Goal: Book appointment/travel/reservation

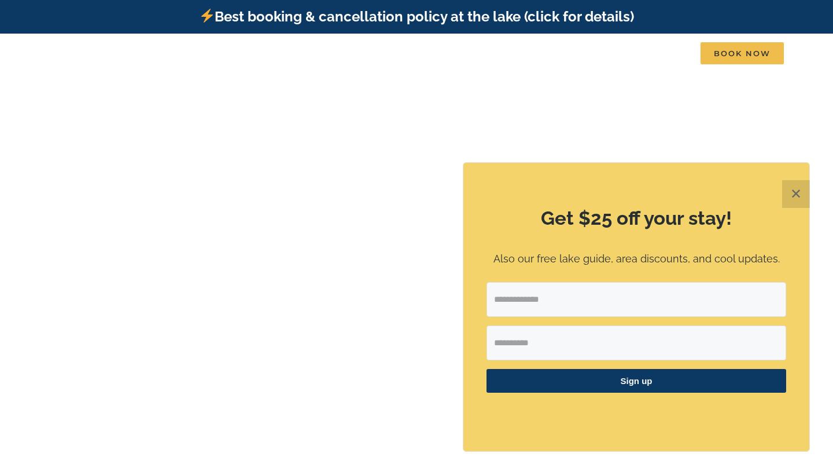
click at [801, 192] on button "✕" at bounding box center [796, 194] width 28 height 28
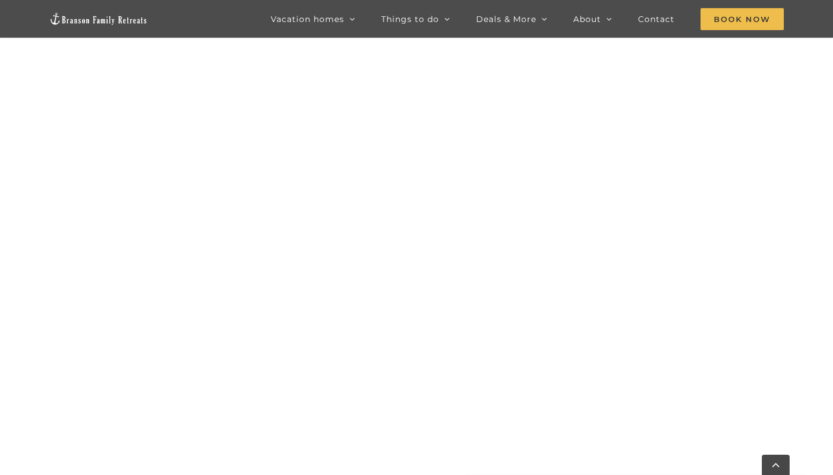
scroll to position [661, 0]
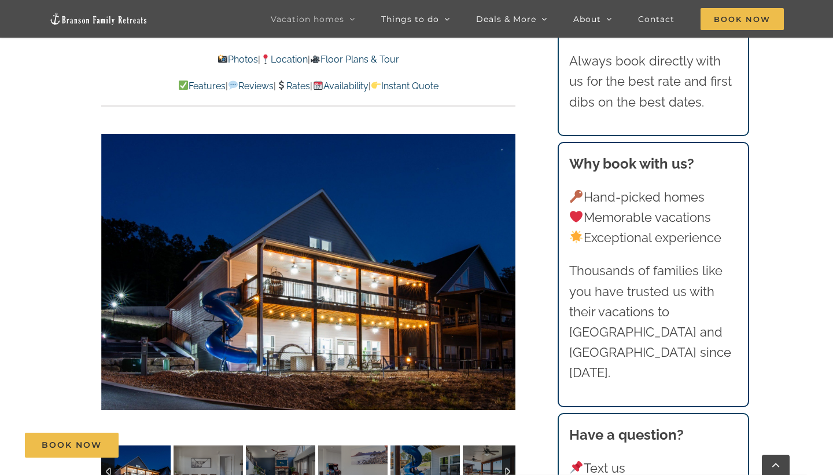
scroll to position [855, 0]
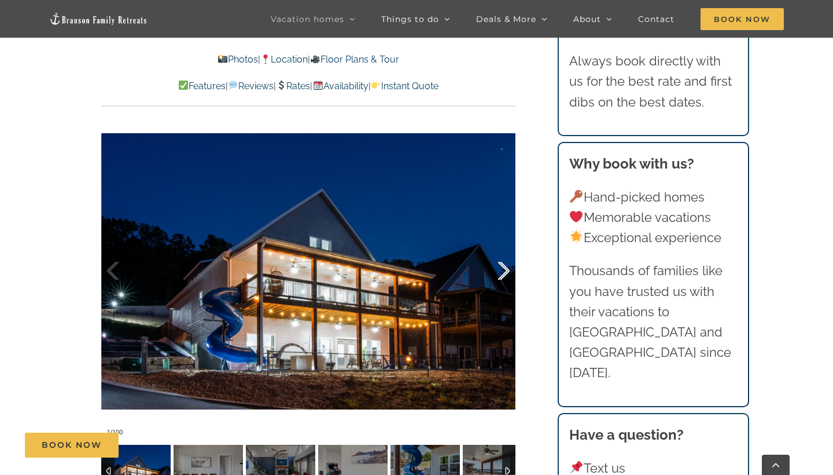
click at [503, 273] on div at bounding box center [492, 271] width 36 height 72
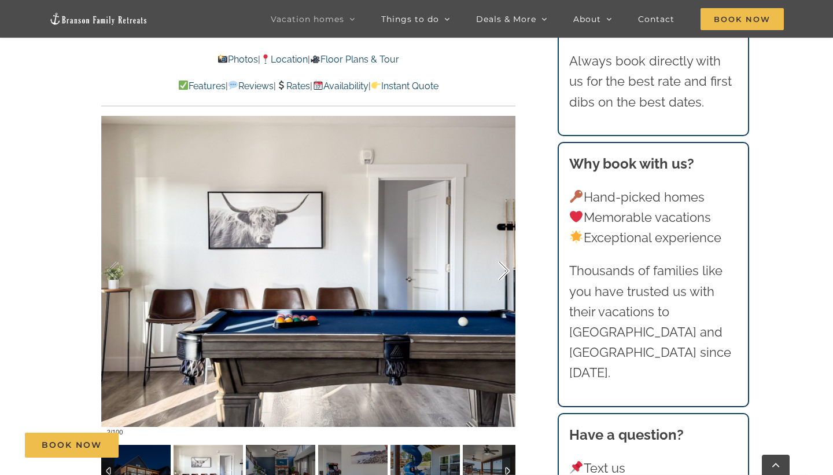
click at [503, 273] on div at bounding box center [492, 271] width 36 height 72
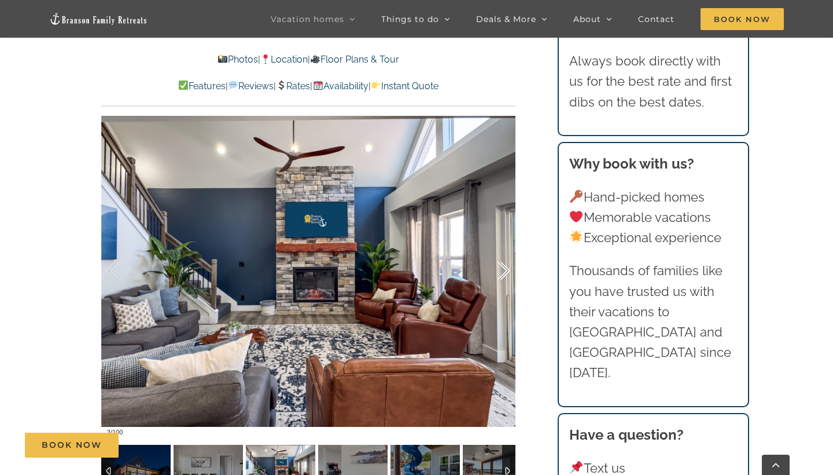
click at [503, 273] on div at bounding box center [492, 271] width 36 height 72
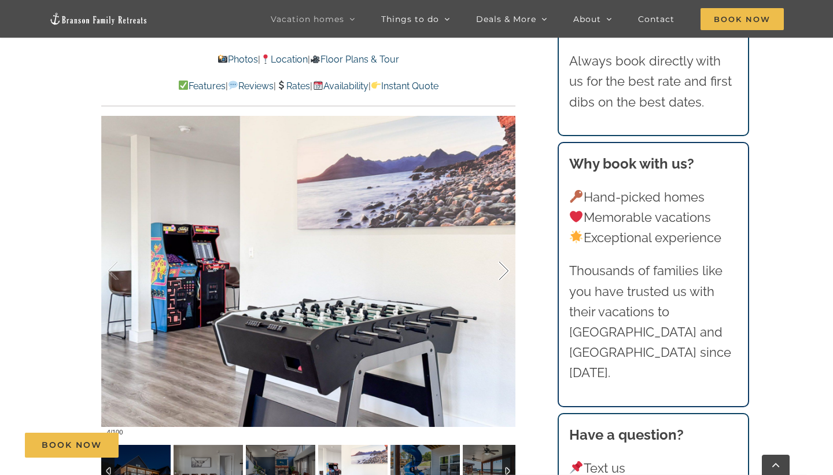
click at [503, 273] on div at bounding box center [492, 271] width 36 height 72
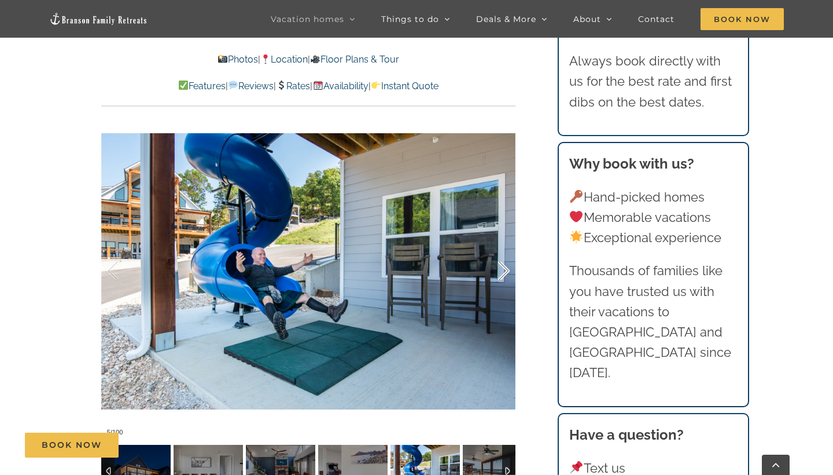
click at [503, 273] on div at bounding box center [492, 271] width 36 height 72
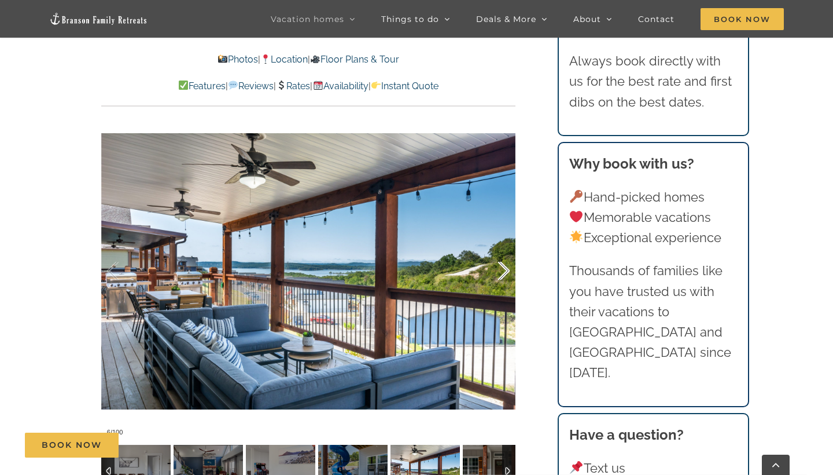
click at [503, 273] on div at bounding box center [492, 271] width 36 height 72
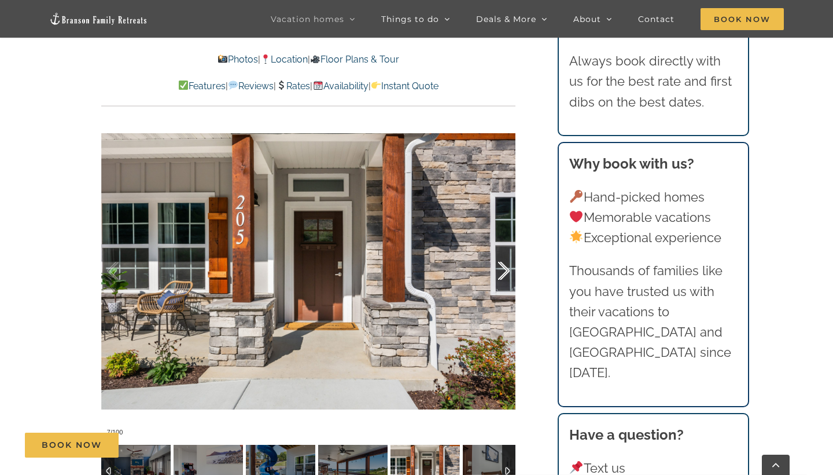
click at [503, 273] on div at bounding box center [492, 271] width 36 height 72
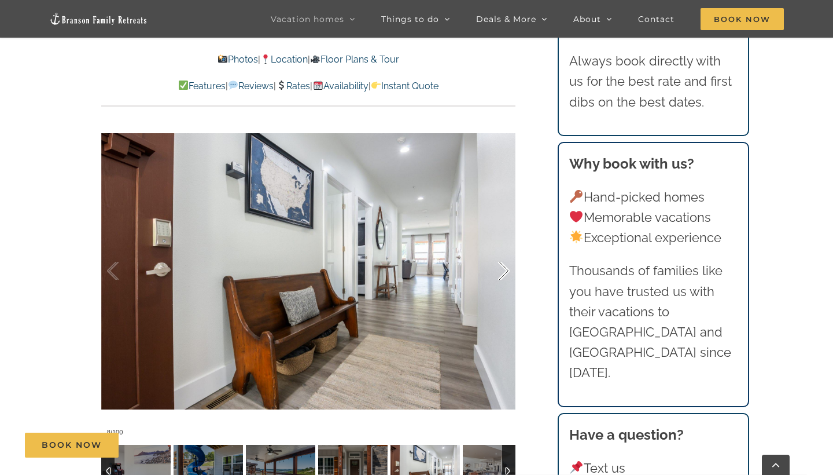
click at [503, 273] on div at bounding box center [492, 271] width 36 height 72
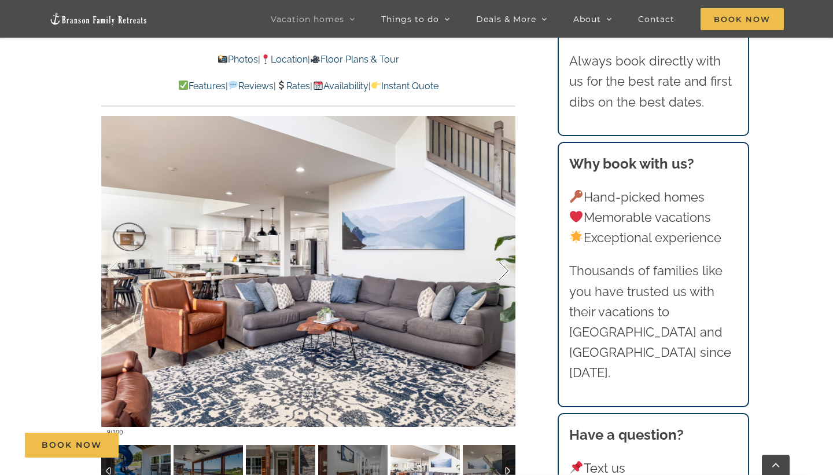
click at [503, 273] on div at bounding box center [492, 271] width 36 height 72
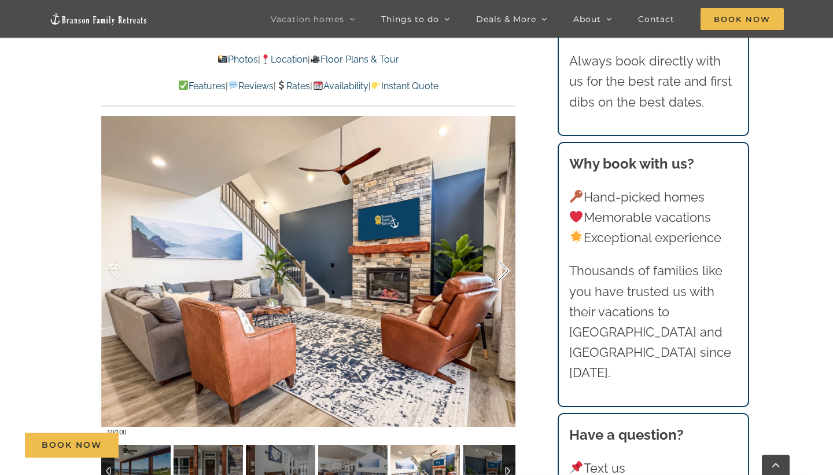
click at [503, 273] on div at bounding box center [492, 271] width 36 height 72
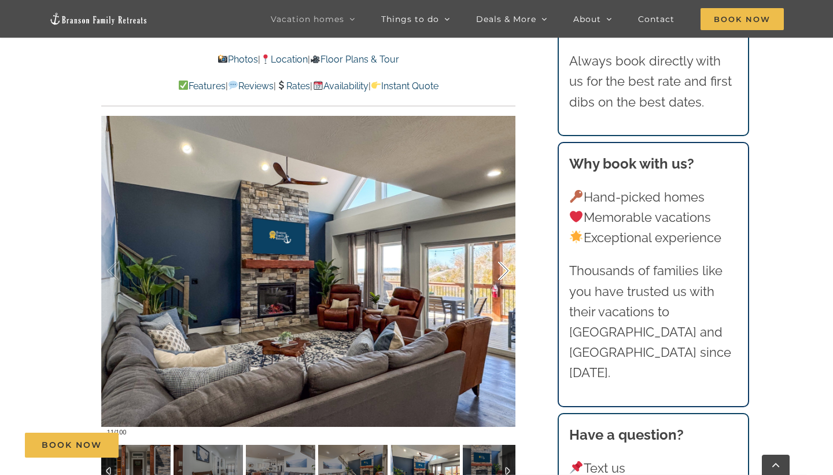
click at [503, 273] on div at bounding box center [492, 271] width 36 height 72
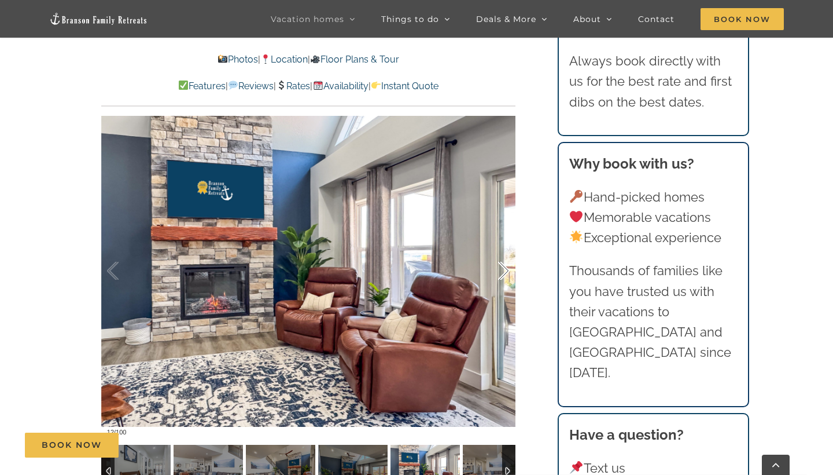
click at [503, 273] on div at bounding box center [492, 271] width 36 height 72
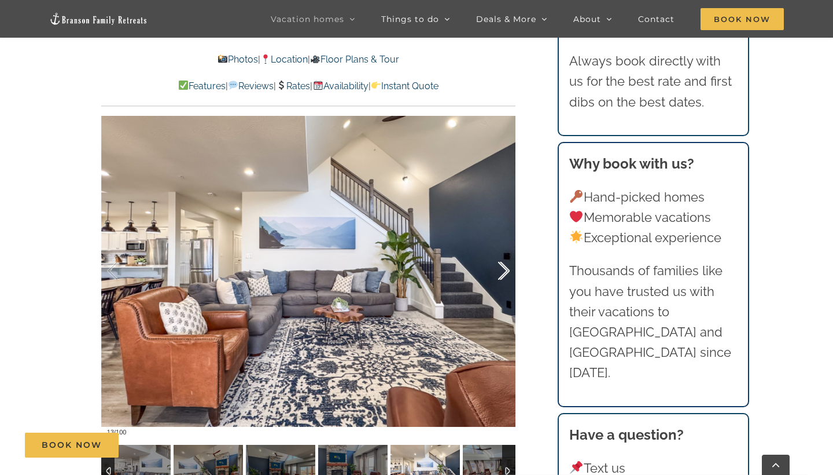
click at [506, 271] on div at bounding box center [492, 271] width 36 height 72
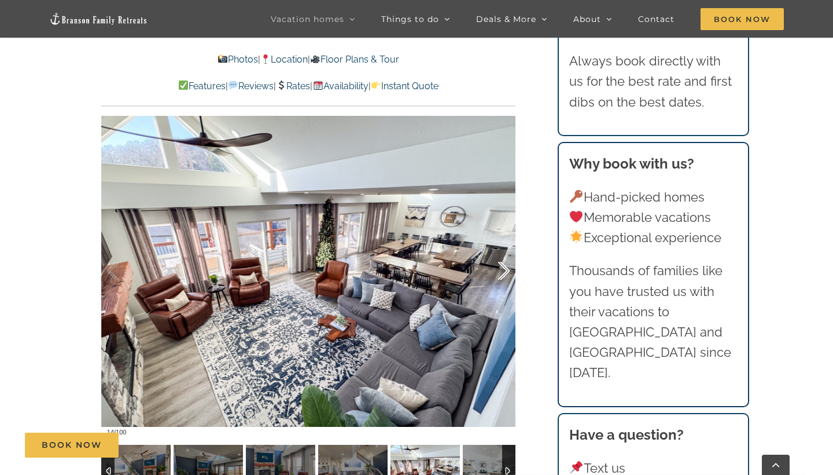
click at [506, 271] on div at bounding box center [492, 271] width 36 height 72
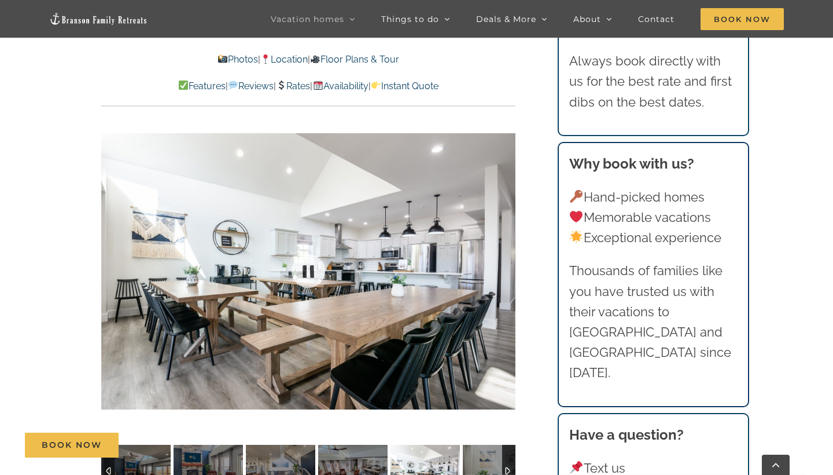
click at [506, 271] on div at bounding box center [308, 271] width 414 height 340
click at [498, 267] on div at bounding box center [492, 271] width 36 height 72
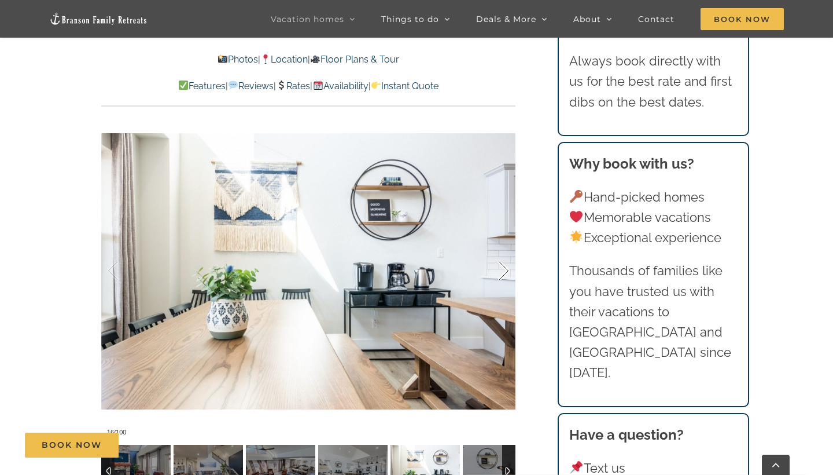
click at [498, 267] on div at bounding box center [492, 271] width 36 height 72
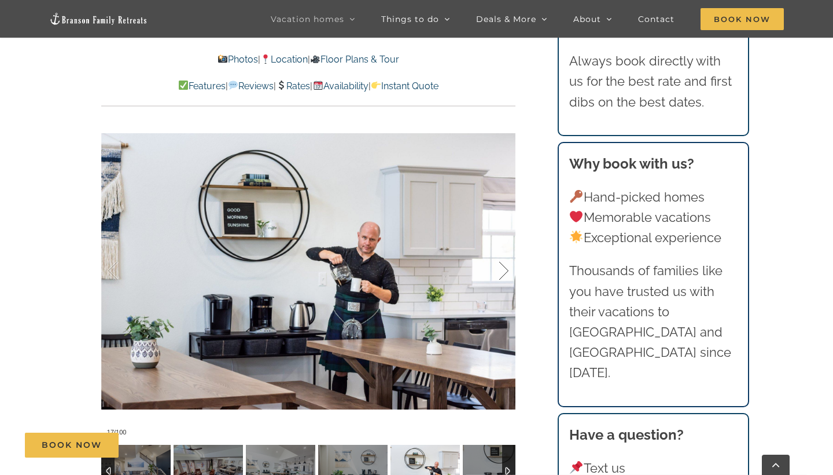
click at [498, 267] on div at bounding box center [492, 271] width 36 height 72
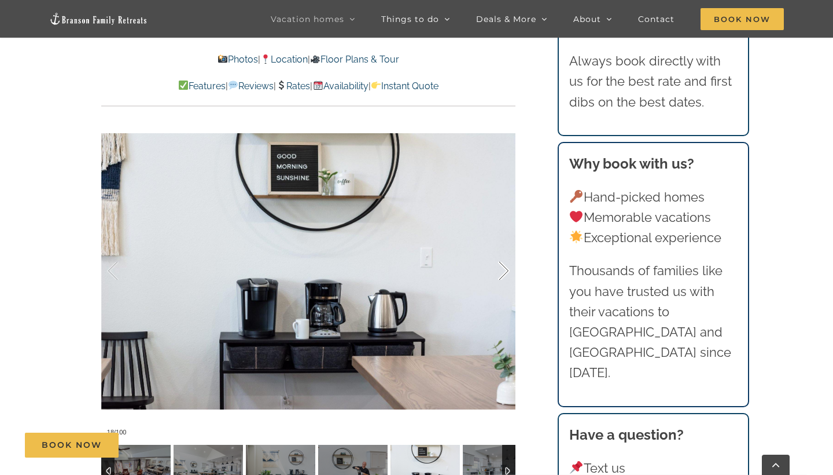
click at [498, 267] on div at bounding box center [492, 271] width 36 height 72
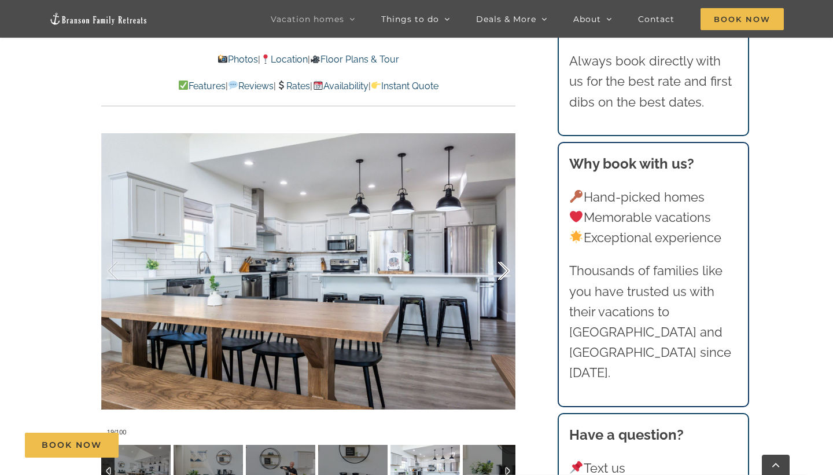
click at [498, 267] on div at bounding box center [492, 271] width 36 height 72
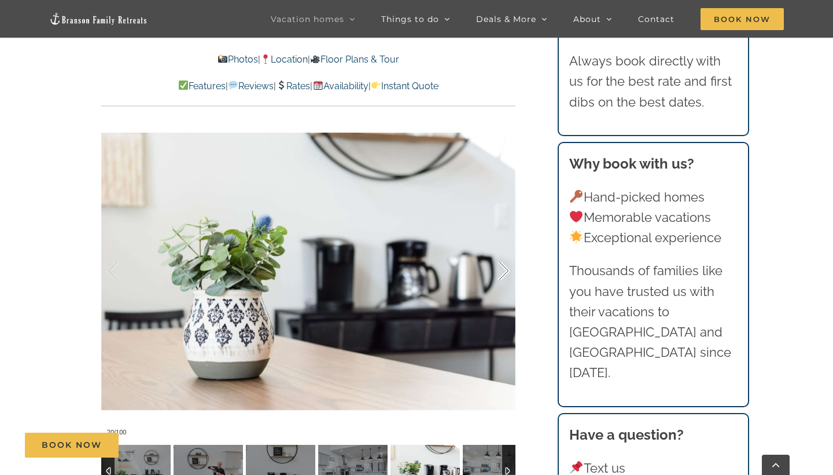
click at [498, 267] on div at bounding box center [492, 271] width 36 height 72
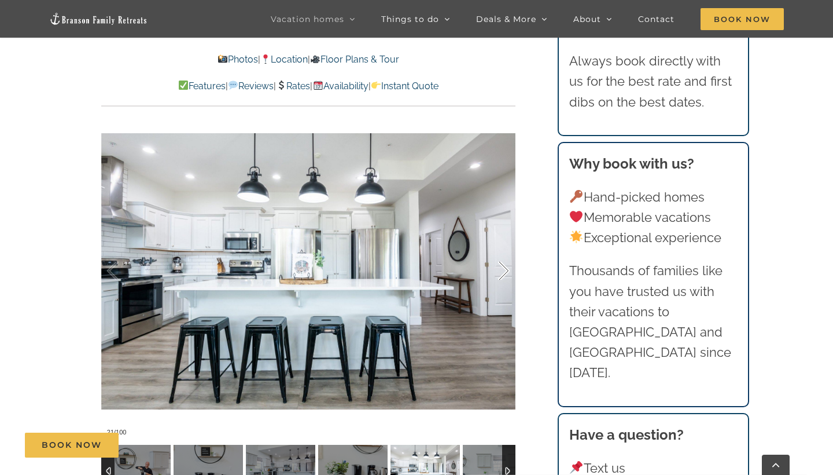
click at [498, 267] on div at bounding box center [492, 271] width 36 height 72
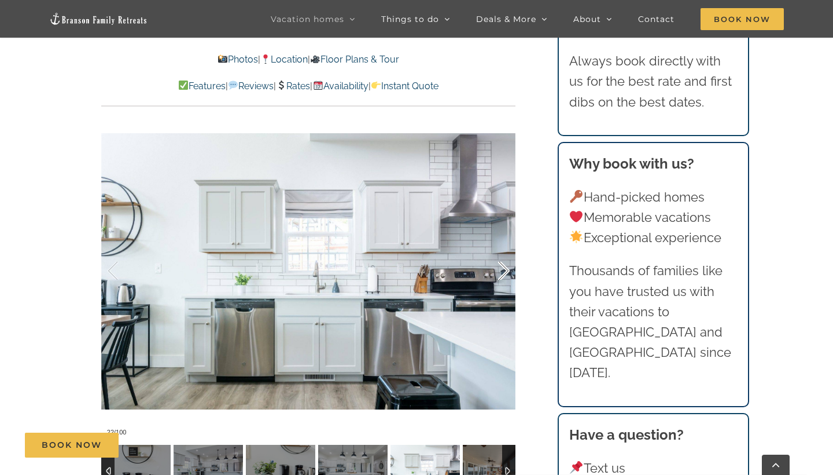
click at [498, 267] on div at bounding box center [492, 271] width 36 height 72
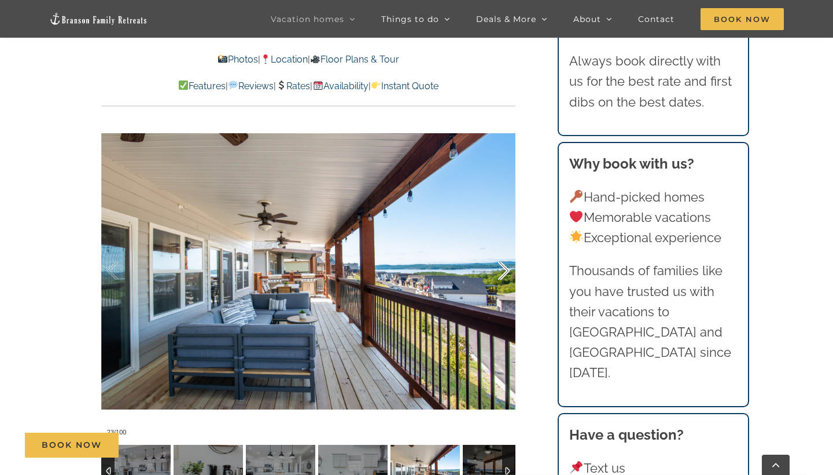
click at [498, 267] on div at bounding box center [492, 271] width 36 height 72
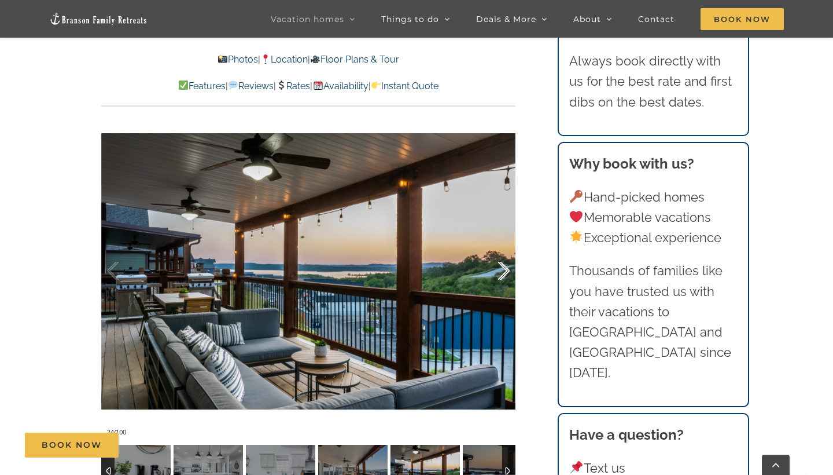
click at [498, 267] on div at bounding box center [492, 271] width 36 height 72
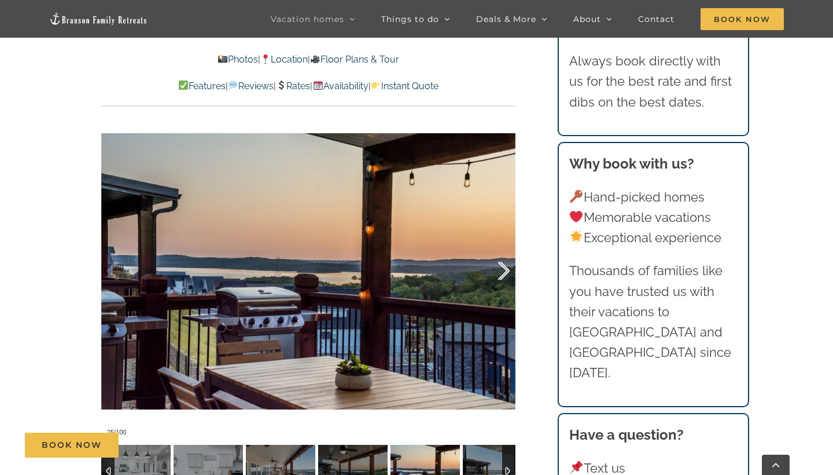
click at [498, 267] on div at bounding box center [492, 271] width 36 height 72
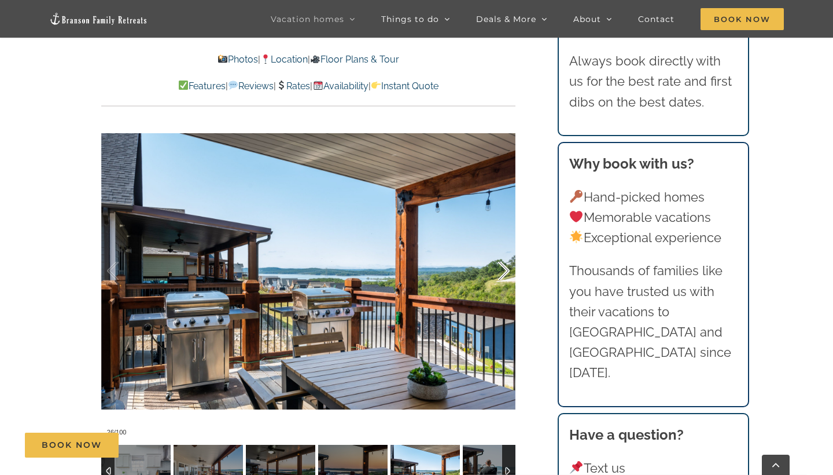
click at [498, 267] on div at bounding box center [492, 271] width 36 height 72
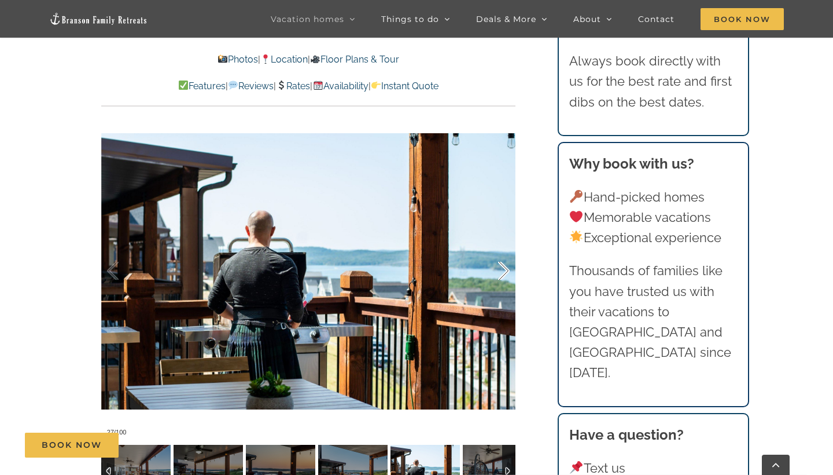
click at [498, 267] on div at bounding box center [492, 271] width 36 height 72
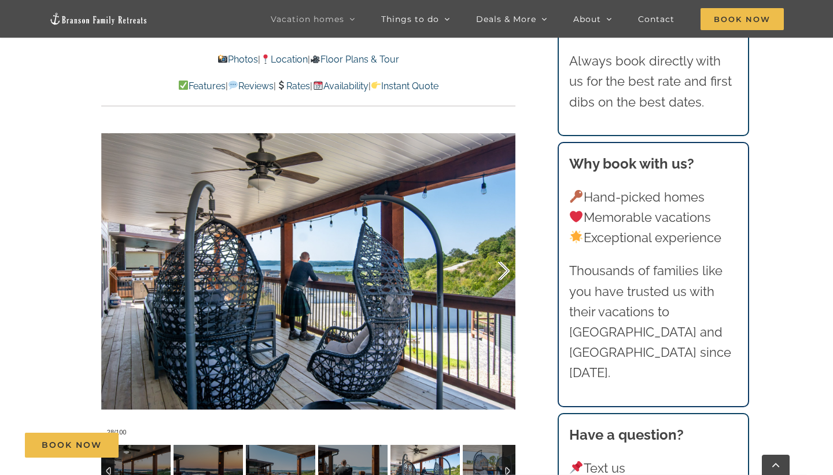
click at [498, 267] on div at bounding box center [492, 271] width 36 height 72
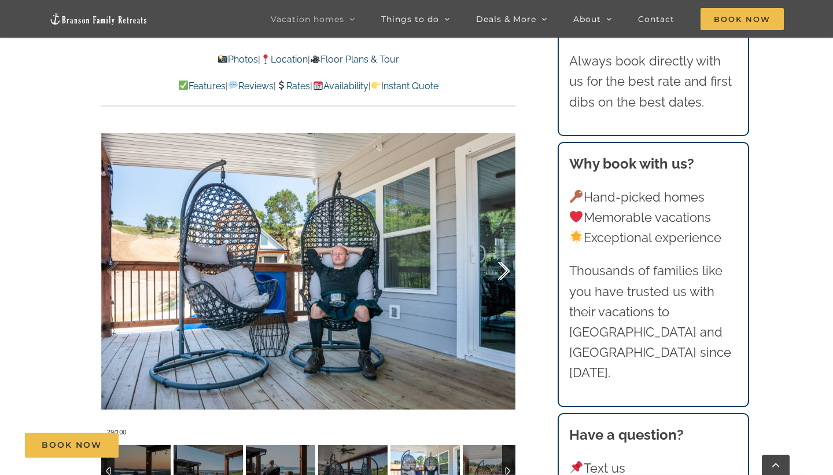
click at [498, 267] on div at bounding box center [492, 271] width 36 height 72
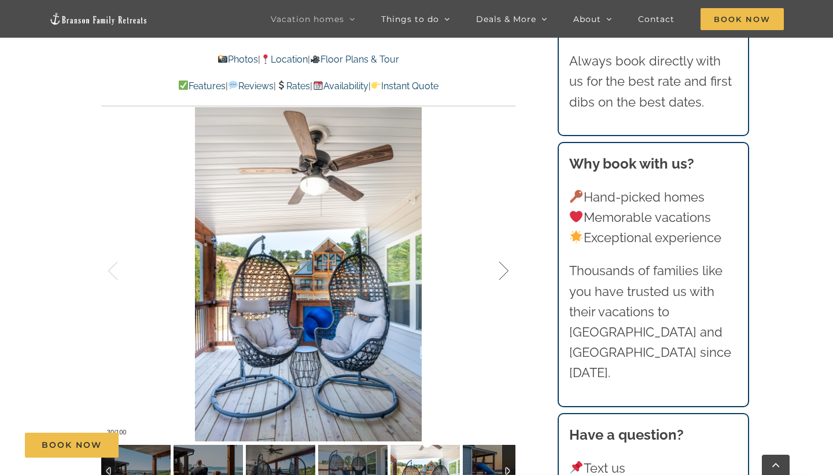
click at [498, 267] on div at bounding box center [492, 271] width 36 height 72
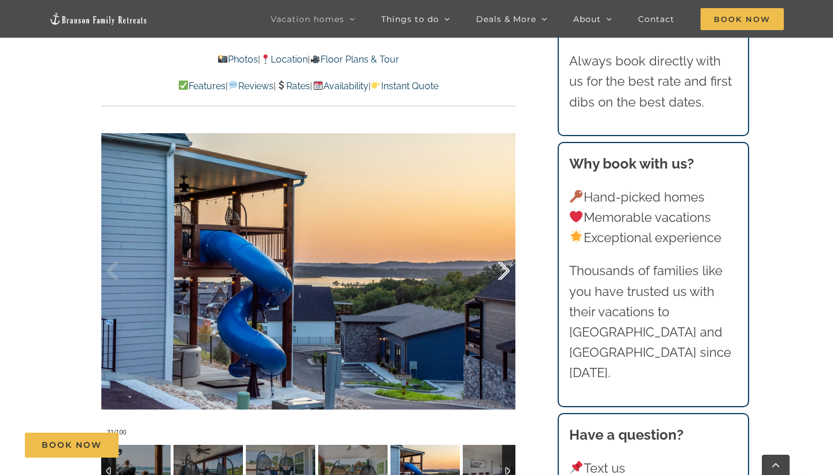
click at [498, 267] on div at bounding box center [492, 271] width 36 height 72
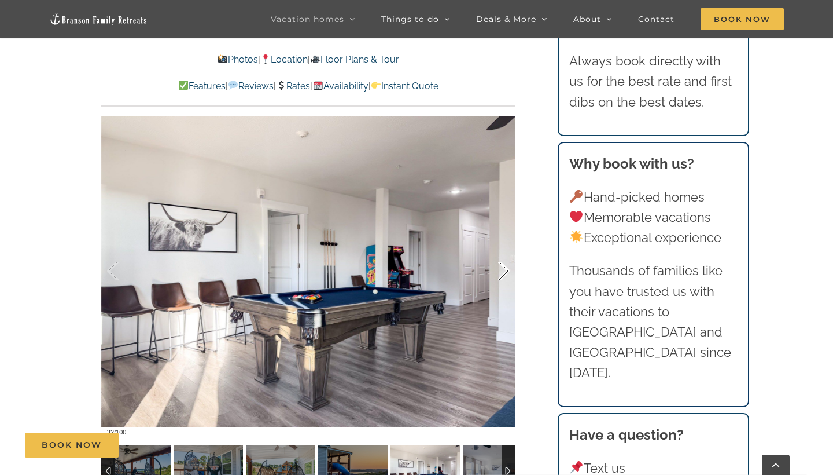
click at [498, 267] on div at bounding box center [492, 271] width 36 height 72
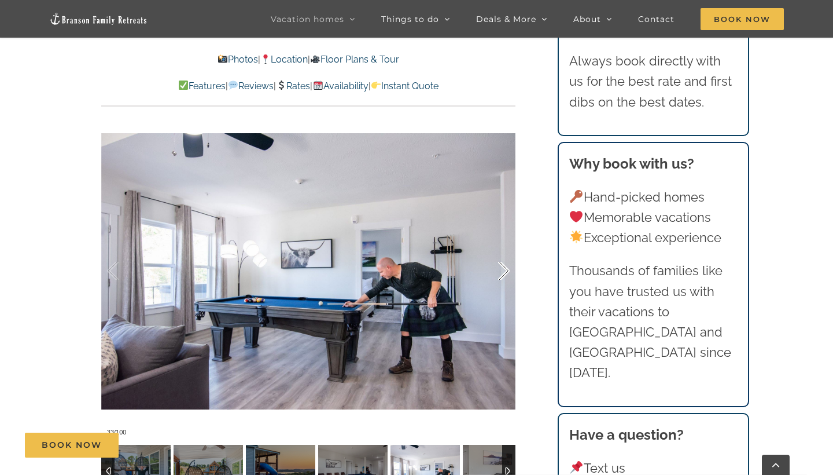
click at [498, 267] on div at bounding box center [492, 271] width 36 height 72
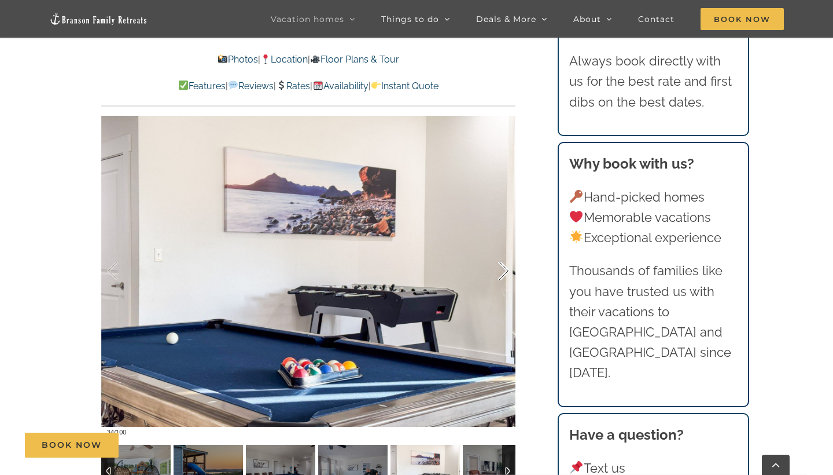
click at [498, 267] on div at bounding box center [492, 271] width 36 height 72
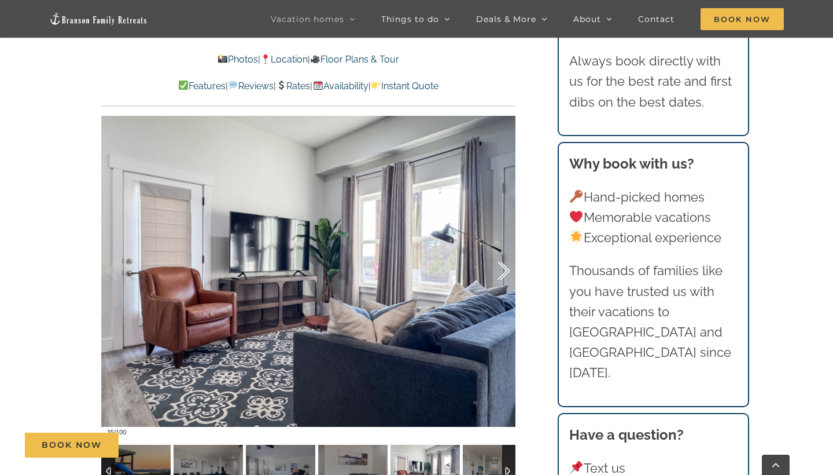
click at [498, 267] on div at bounding box center [492, 271] width 36 height 72
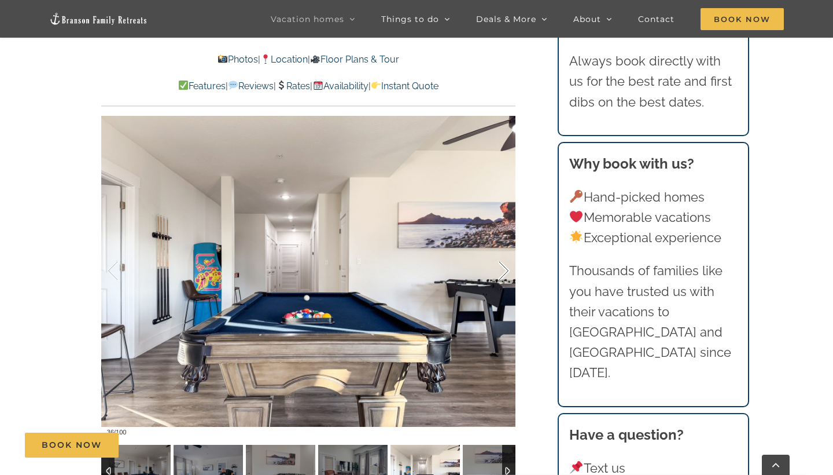
click at [498, 267] on div at bounding box center [492, 271] width 36 height 72
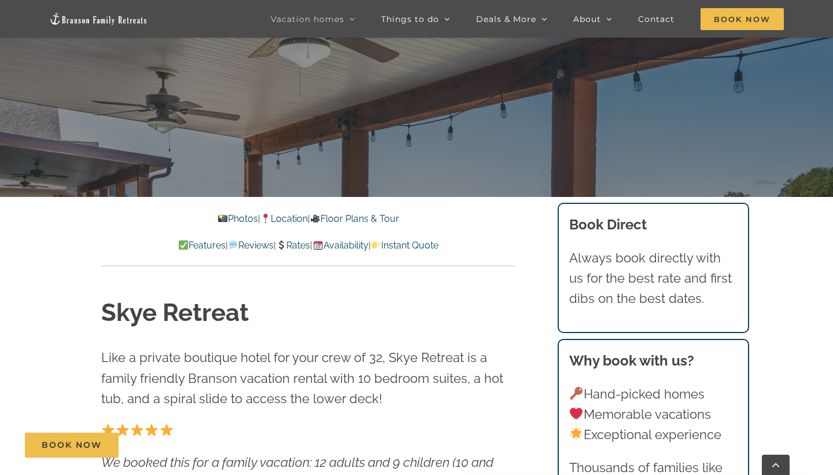
scroll to position [312, 0]
click at [746, 17] on span "Book Now" at bounding box center [742, 19] width 83 height 22
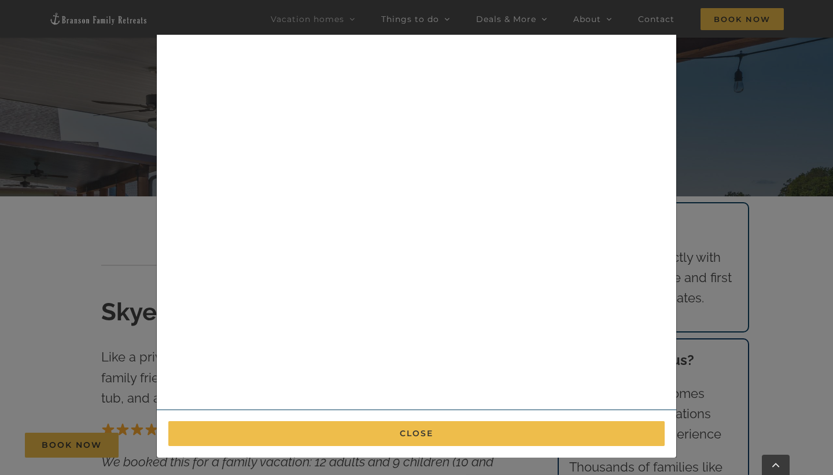
scroll to position [212, 0]
click at [740, 110] on div "× Book now Best cancellation policy in the area : Cancel up to 14 days before a…" at bounding box center [416, 237] width 833 height 475
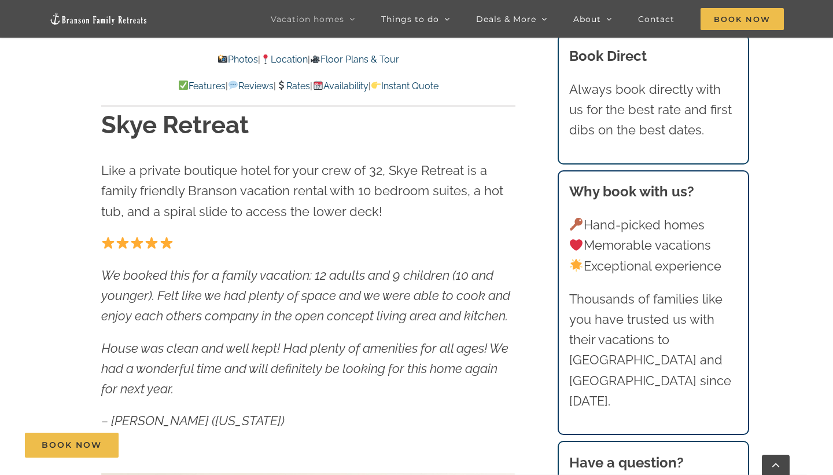
scroll to position [499, 0]
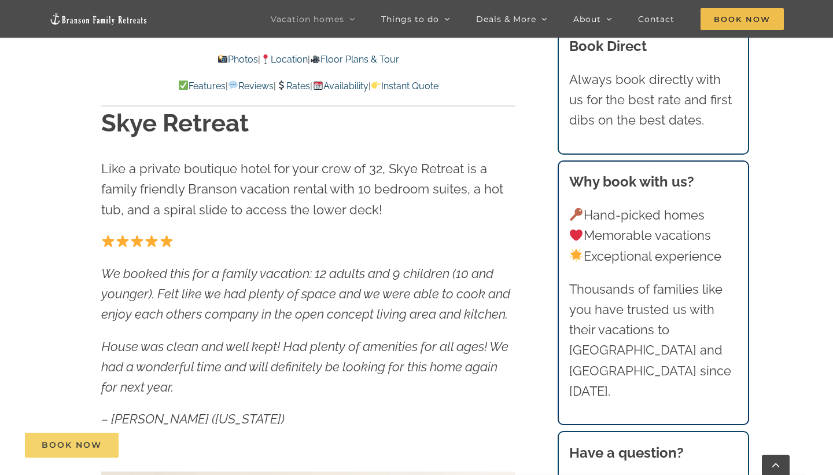
click at [92, 447] on span "Book Now" at bounding box center [72, 445] width 60 height 10
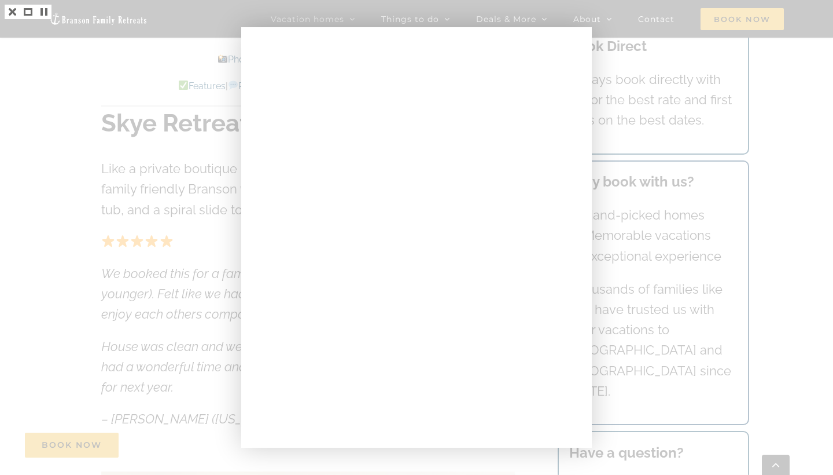
click at [635, 47] on div at bounding box center [416, 237] width 833 height 475
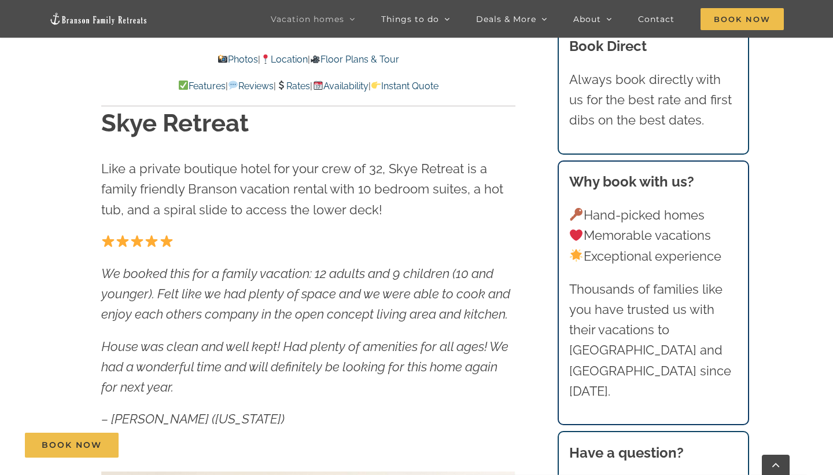
click at [307, 80] on link "Rates" at bounding box center [293, 85] width 34 height 11
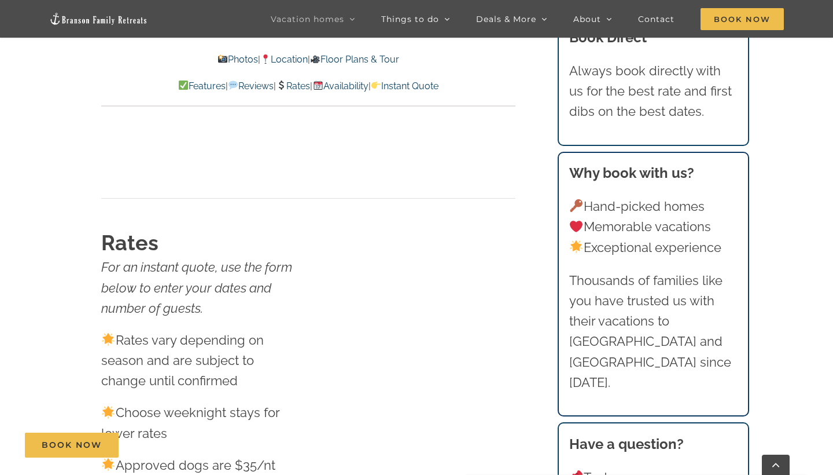
scroll to position [7259, 0]
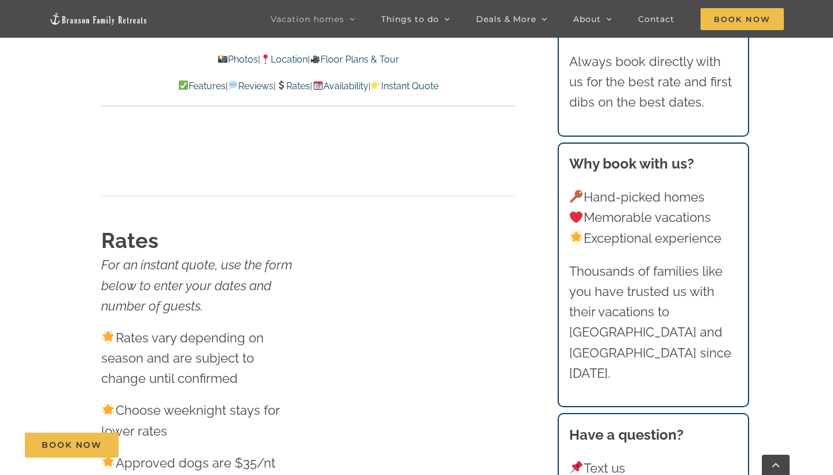
scroll to position [499, 0]
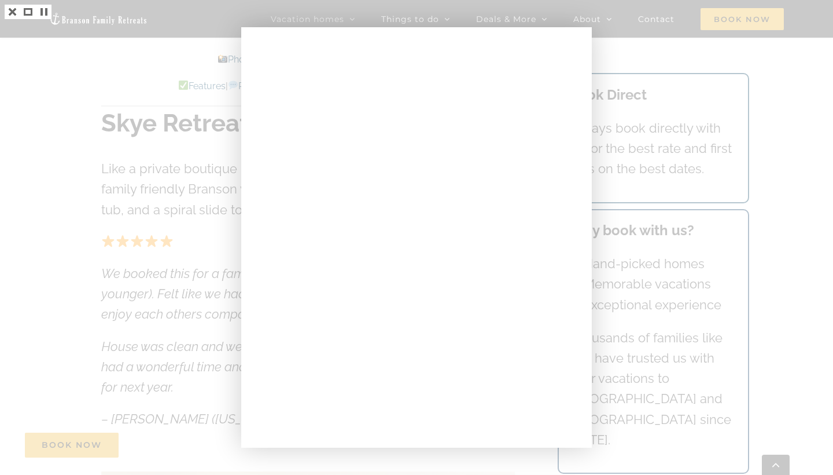
click at [634, 41] on div at bounding box center [416, 237] width 833 height 475
click at [691, 43] on div at bounding box center [416, 237] width 833 height 475
